Goal: Share content

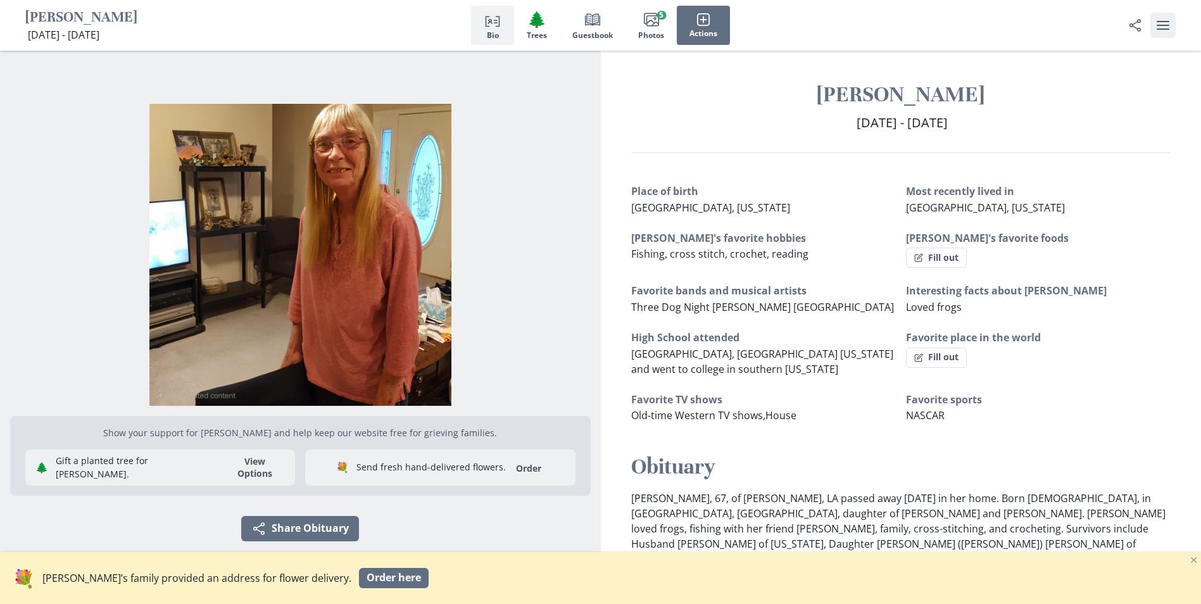
click at [1158, 27] on icon "user menu" at bounding box center [1162, 25] width 15 height 15
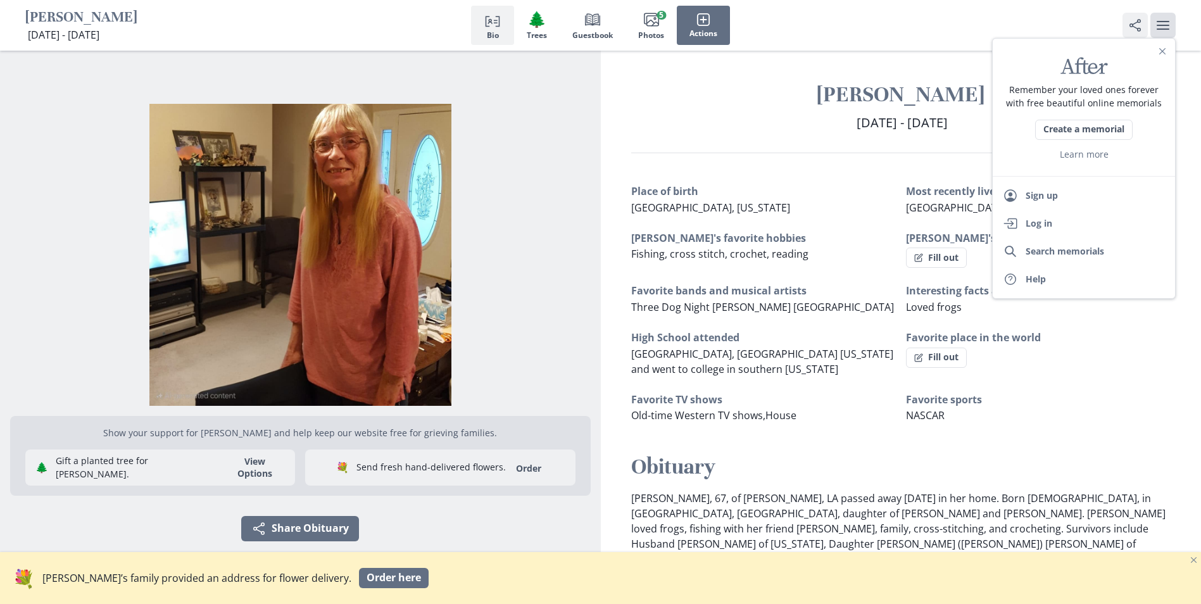
click at [1133, 27] on icon "Share Obituary" at bounding box center [1134, 25] width 5 height 7
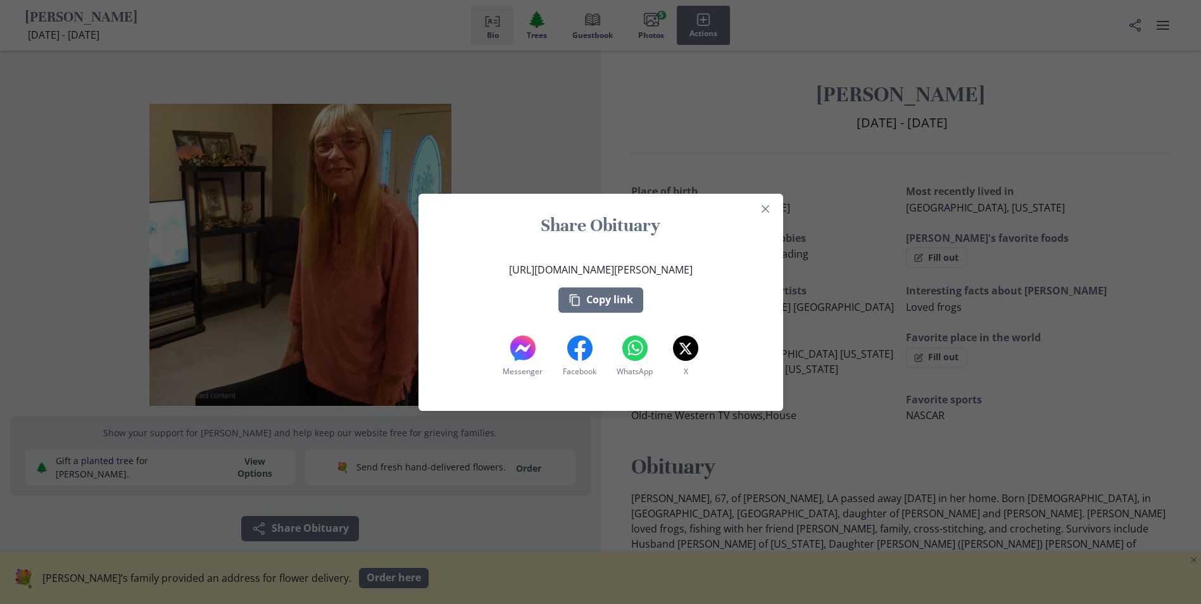
click at [1025, 216] on div "Share Obituary [URL][DOMAIN_NAME][PERSON_NAME] Copy link Messenger Messenger Fa…" at bounding box center [600, 302] width 1201 height 604
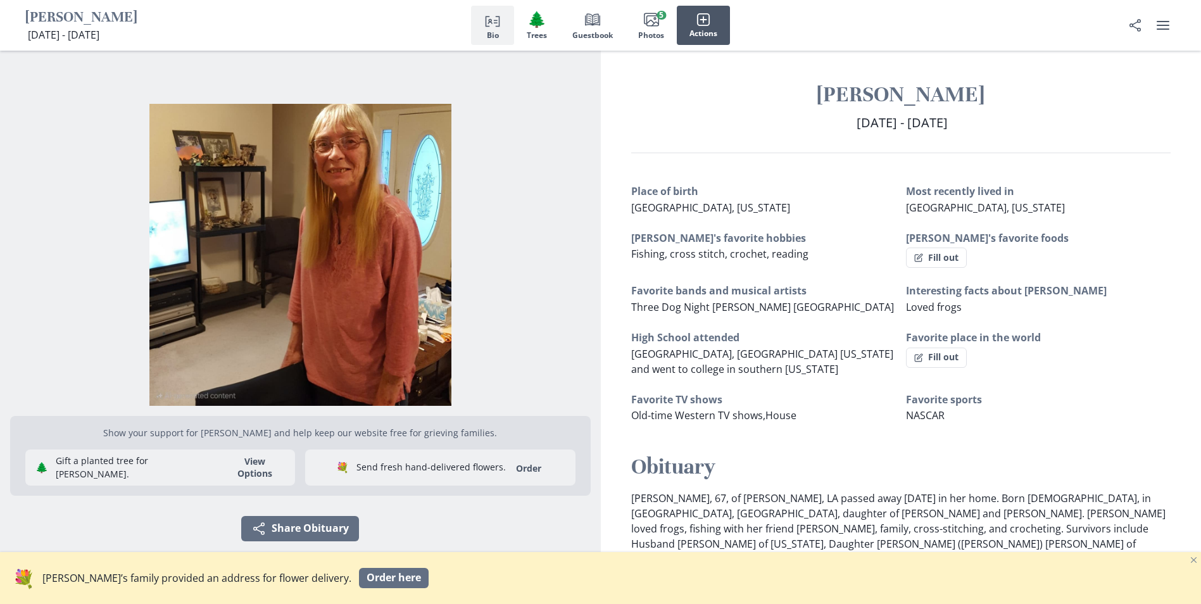
click at [709, 25] on rect "button" at bounding box center [703, 19] width 12 height 12
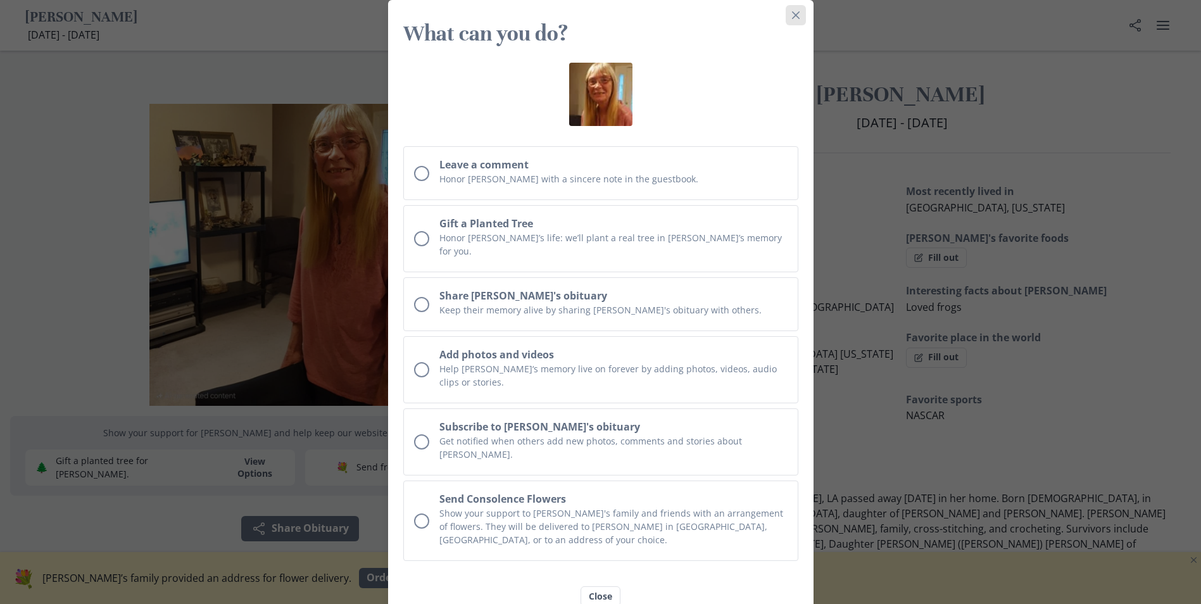
click at [799, 13] on icon "Close" at bounding box center [796, 15] width 8 height 8
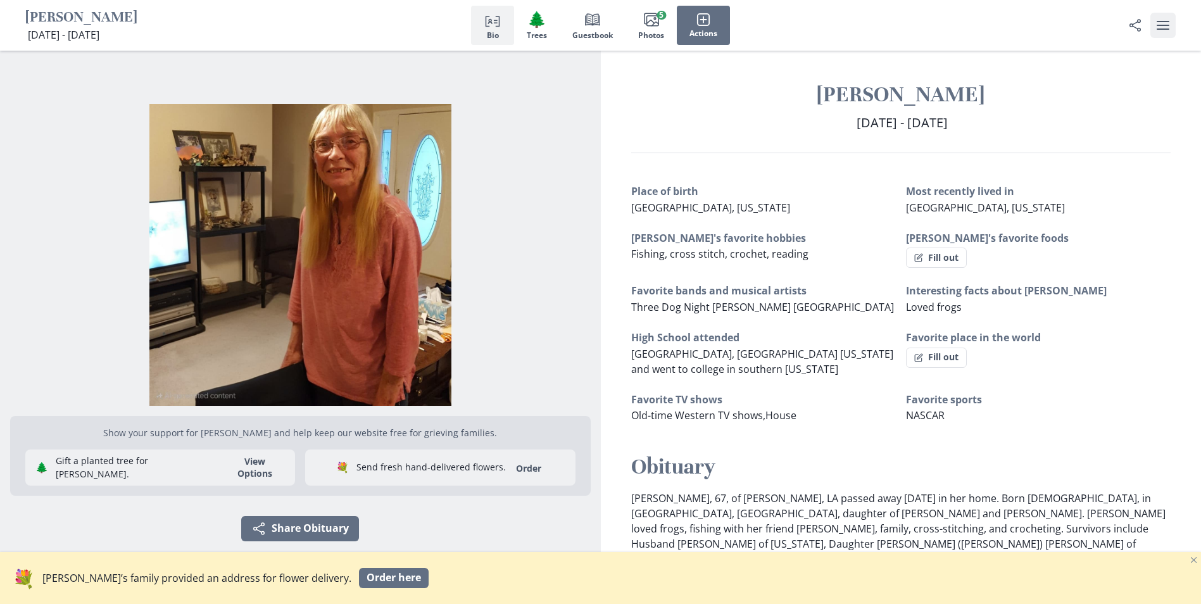
click at [1161, 28] on icon "user menu" at bounding box center [1162, 25] width 15 height 15
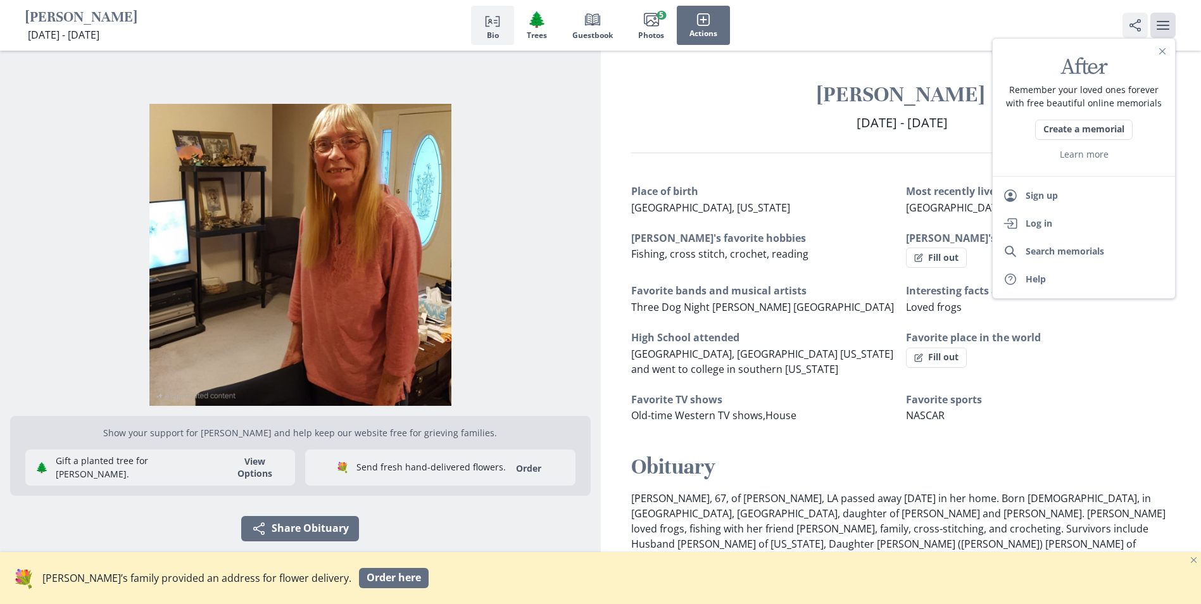
click at [1131, 22] on icon "Share" at bounding box center [1134, 25] width 15 height 15
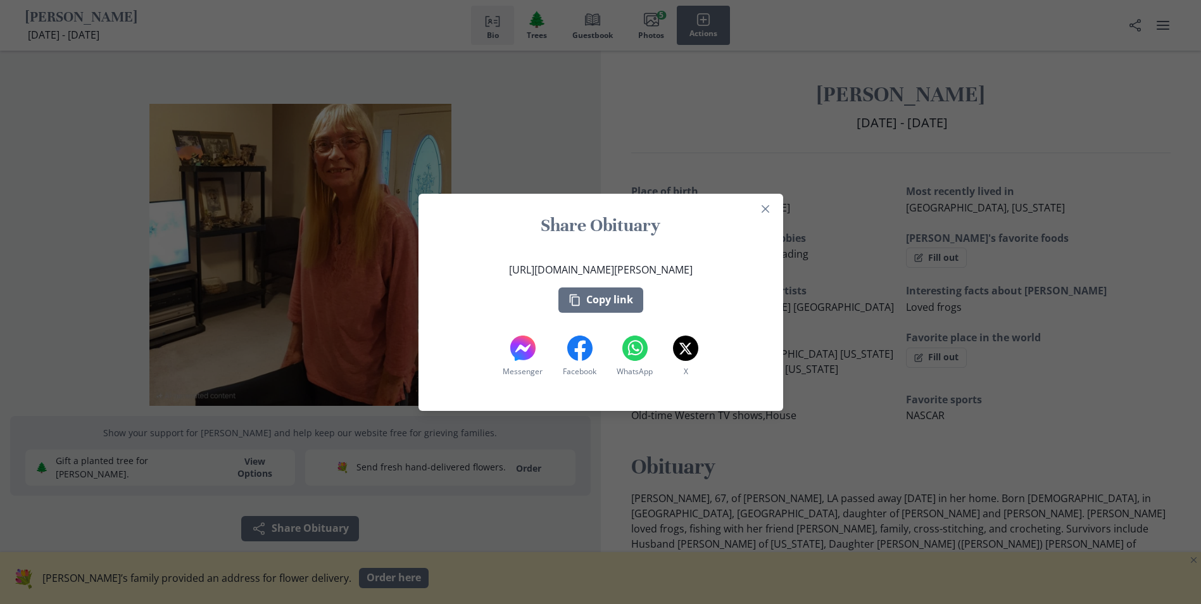
click at [1109, 115] on div "Share Obituary [URL][DOMAIN_NAME][PERSON_NAME] Copy link Messenger Messenger Fa…" at bounding box center [600, 302] width 1201 height 604
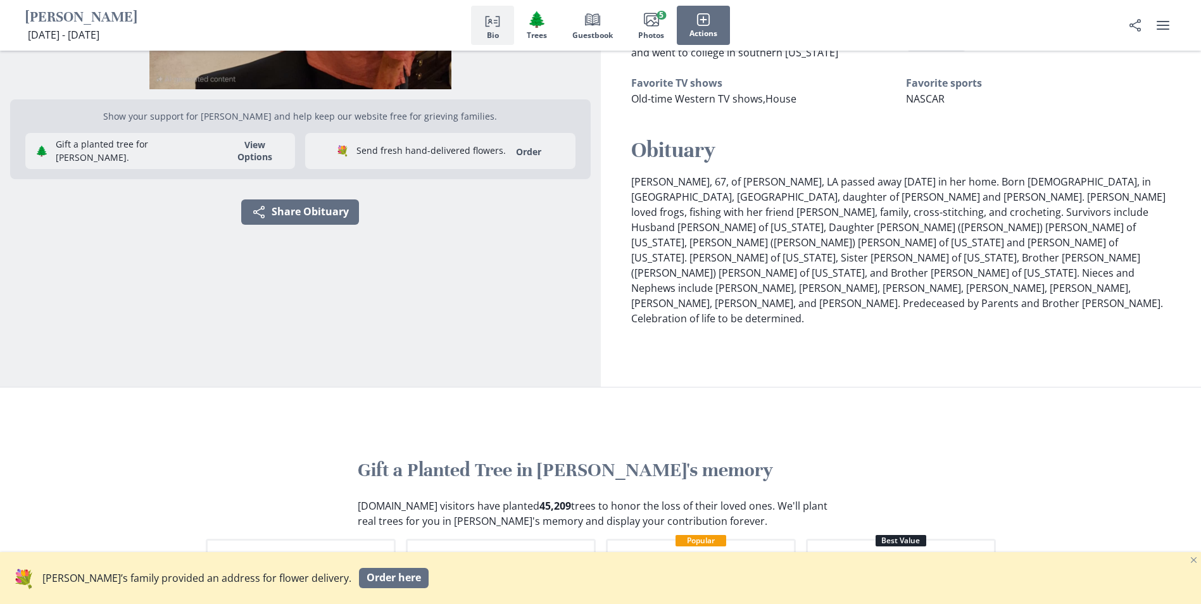
scroll to position [380, 0]
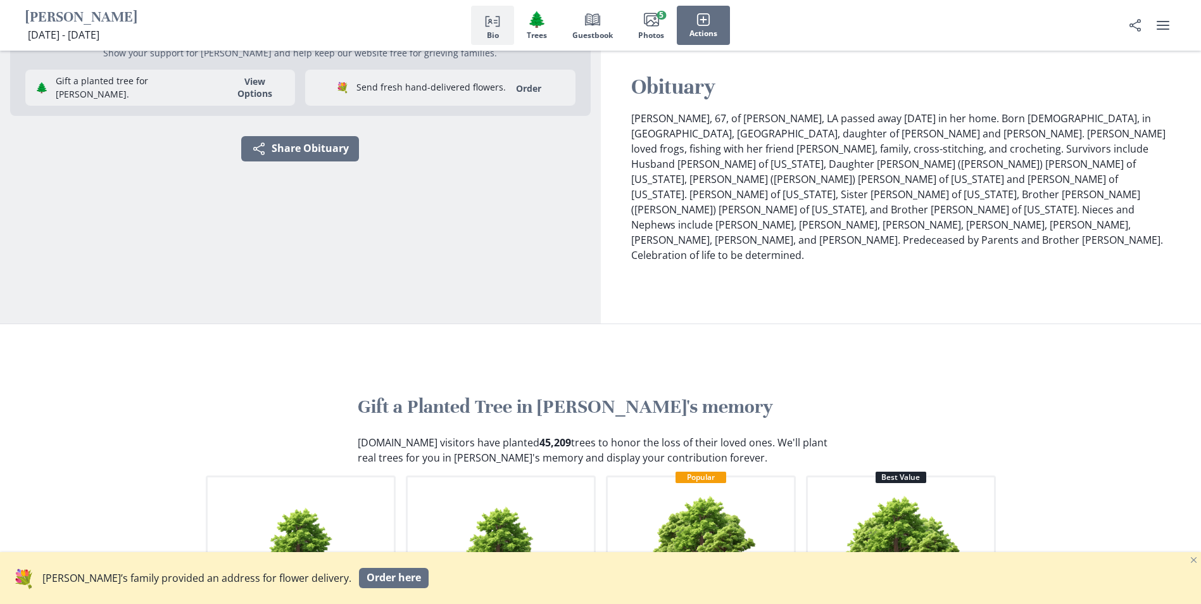
click at [1190, 557] on icon "Close" at bounding box center [1193, 560] width 6 height 6
